Goal: Transaction & Acquisition: Purchase product/service

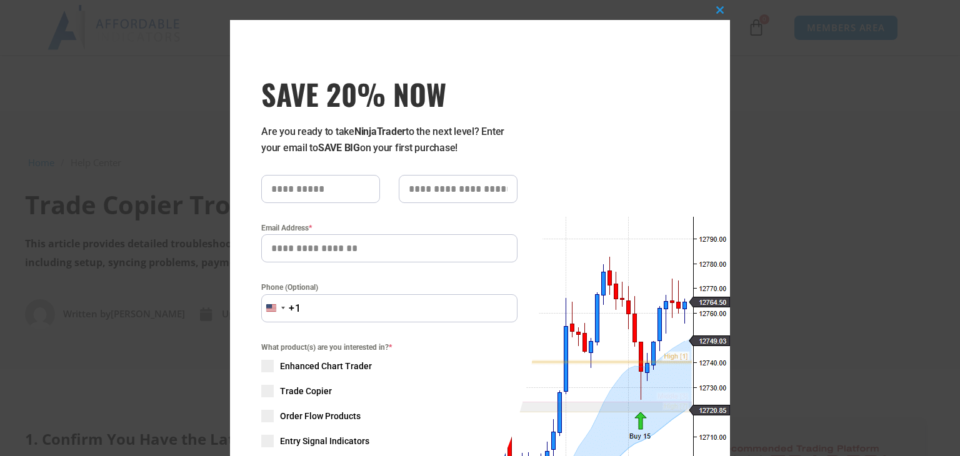
click at [719, 14] on button "Close this module" at bounding box center [720, 10] width 20 height 20
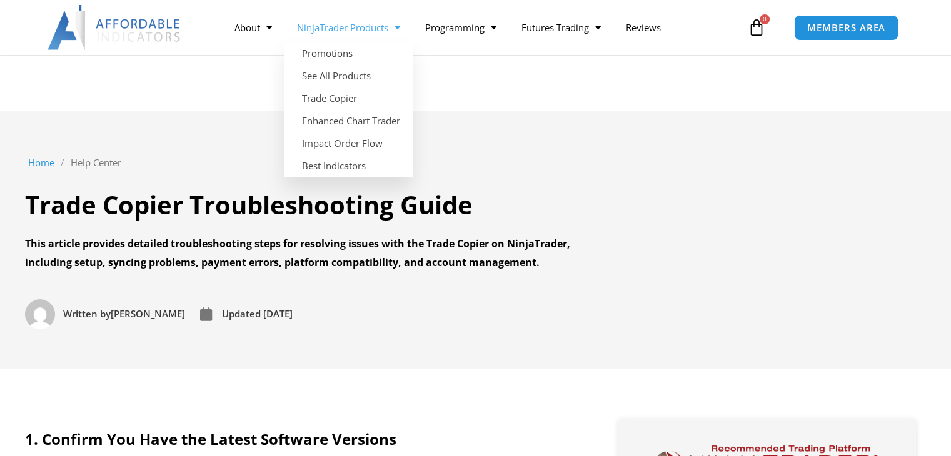
click at [397, 23] on span "Menu" at bounding box center [394, 28] width 12 height 22
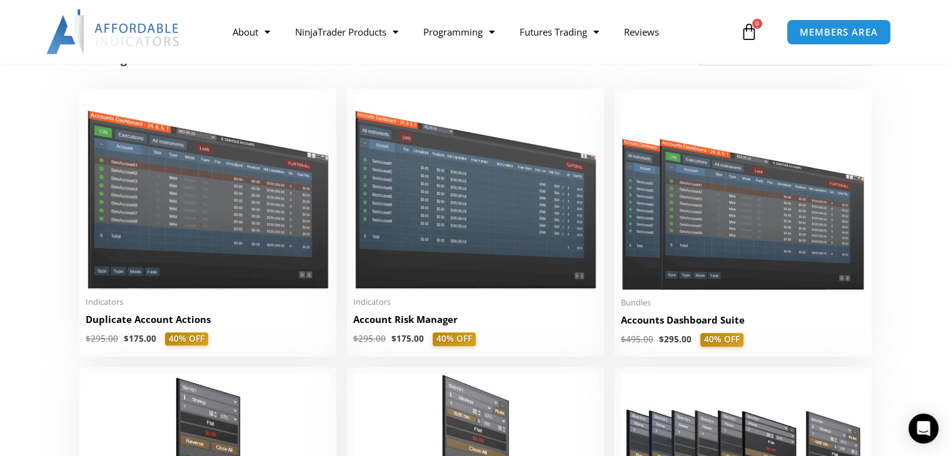
scroll to position [275, 0]
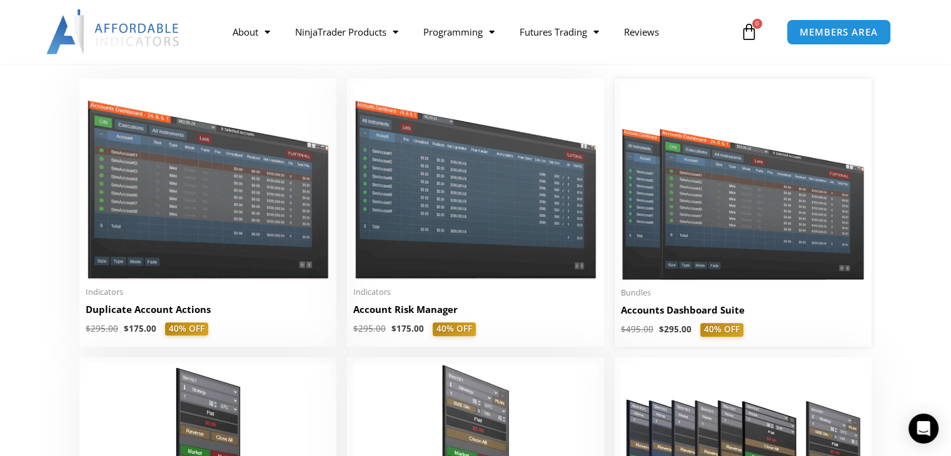
click at [846, 256] on img at bounding box center [743, 182] width 244 height 195
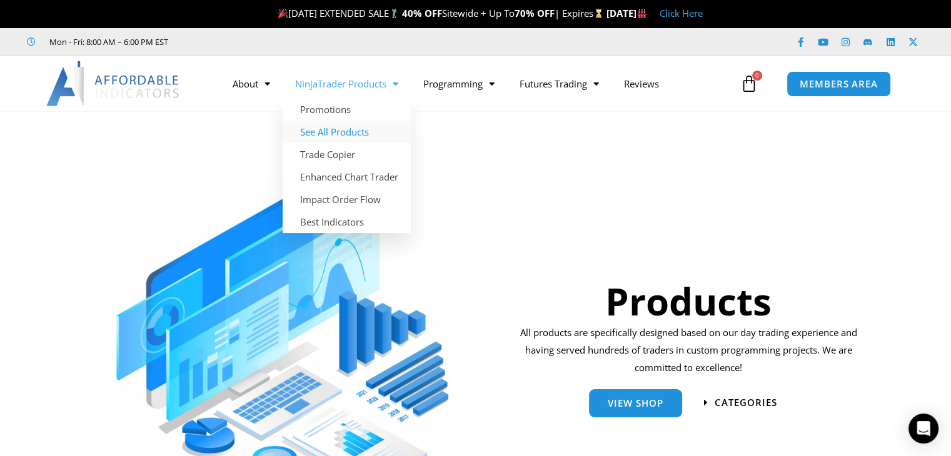
click at [358, 124] on link "See All Products" at bounding box center [347, 132] width 128 height 23
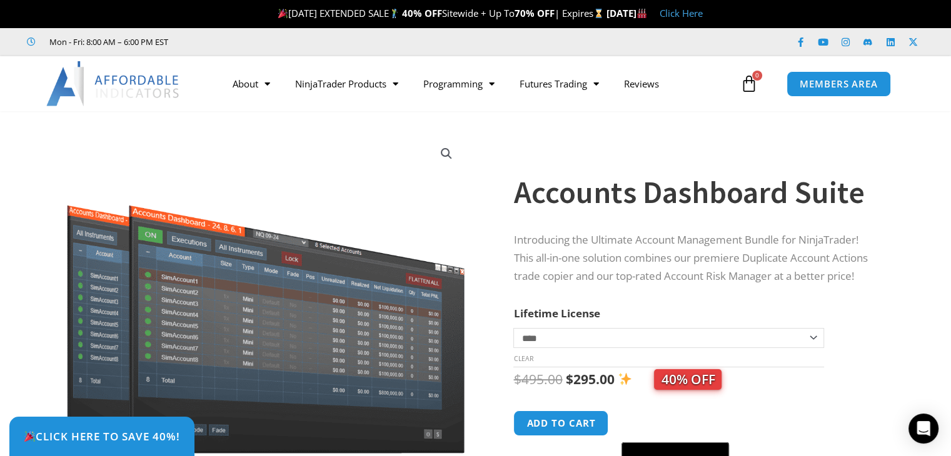
click at [584, 418] on div "Click Here to save 40%!" at bounding box center [484, 436] width 951 height 39
click at [576, 431] on div "Click Here to save 40%!" at bounding box center [484, 436] width 951 height 39
click at [575, 431] on div "Click Here to save 40%!" at bounding box center [484, 436] width 951 height 39
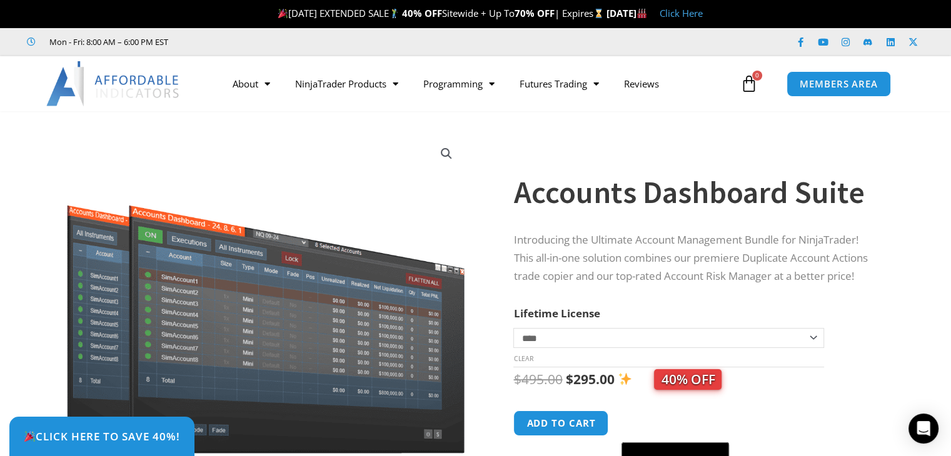
click at [575, 431] on div "Click Here to save 40%!" at bounding box center [484, 436] width 951 height 39
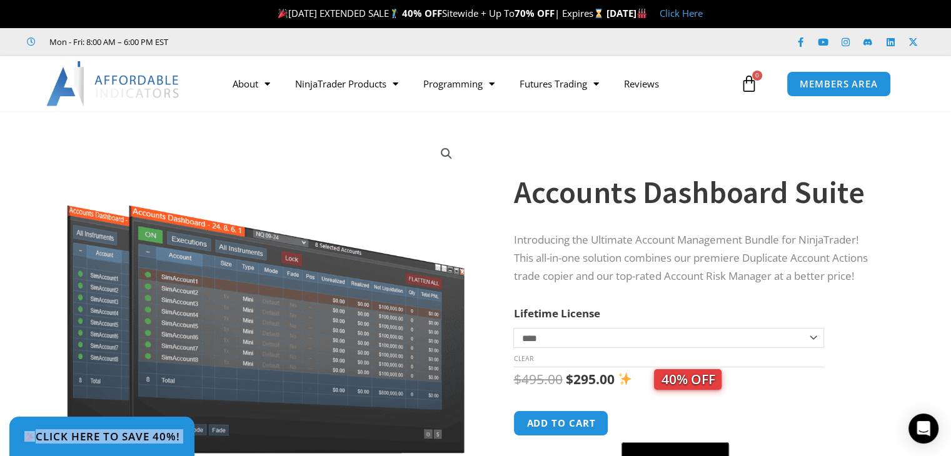
click at [587, 420] on div "Click Here to save 40%!" at bounding box center [484, 436] width 951 height 39
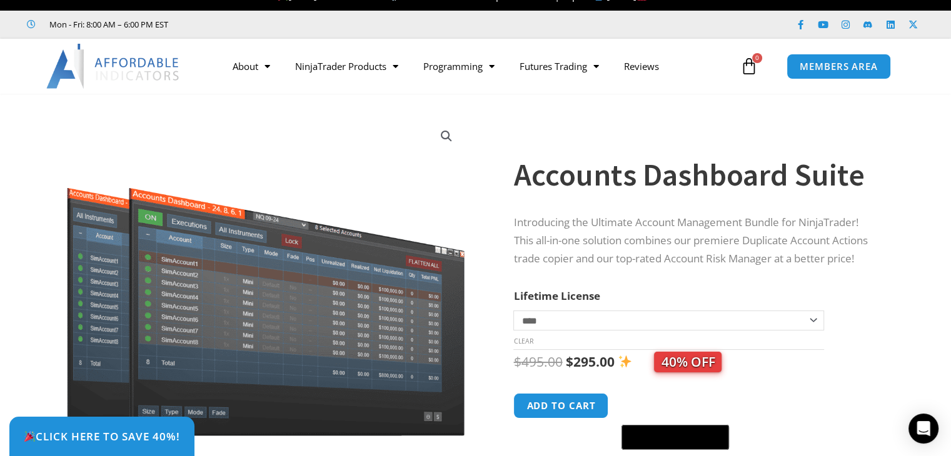
scroll to position [25, 0]
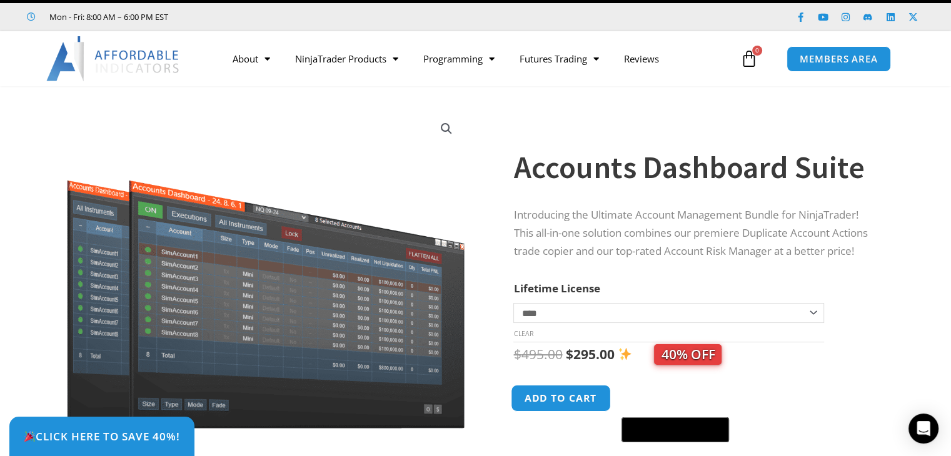
click at [563, 396] on button "Add to cart" at bounding box center [561, 398] width 100 height 27
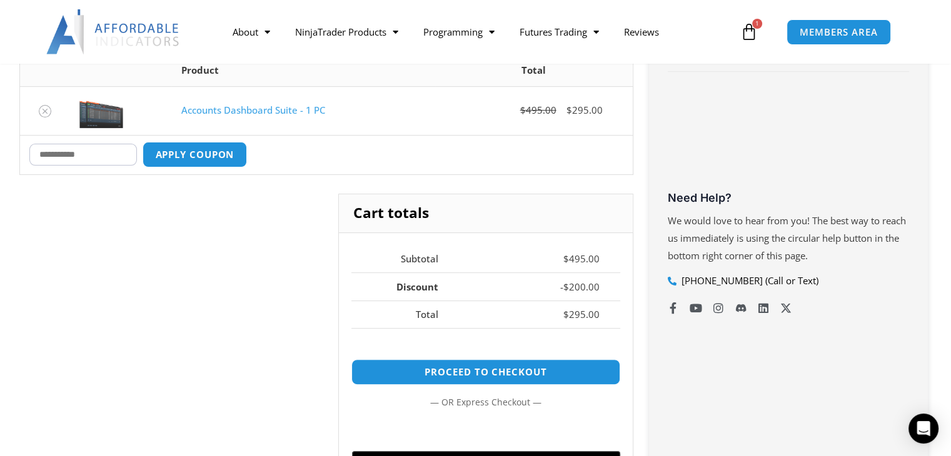
scroll to position [375, 0]
